Goal: Information Seeking & Learning: Learn about a topic

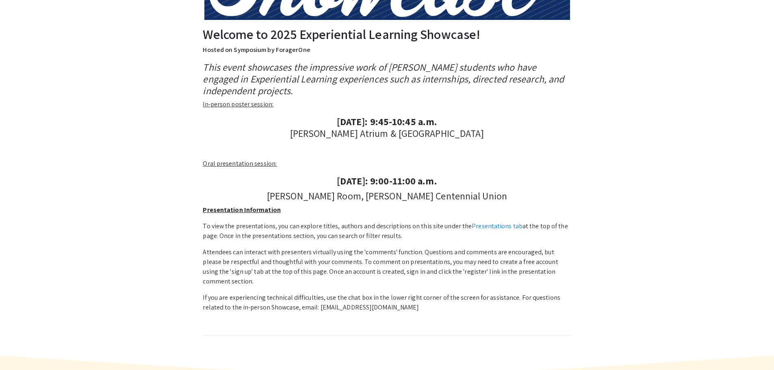
scroll to position [203, 0]
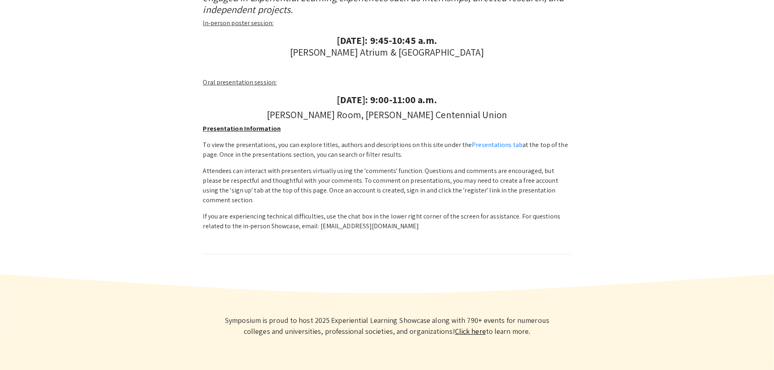
click at [241, 132] on u "Presentation Information" at bounding box center [242, 128] width 78 height 9
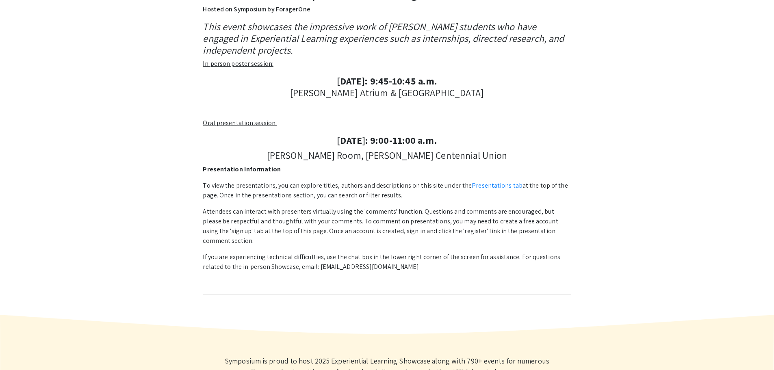
scroll to position [0, 0]
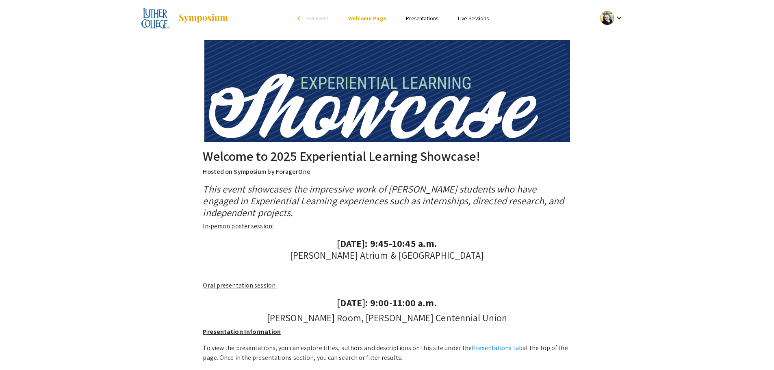
scroll to position [232, 0]
